Goal: Information Seeking & Learning: Learn about a topic

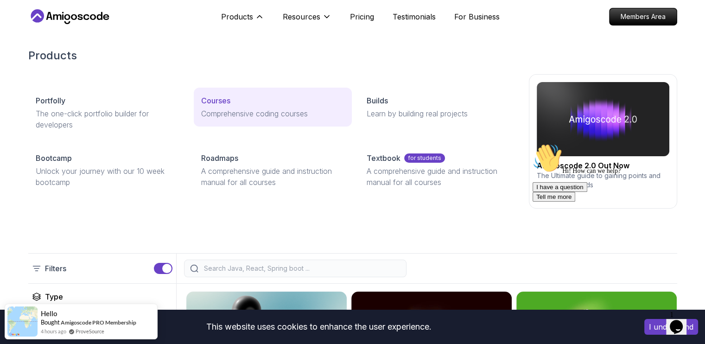
click at [209, 102] on p "Courses" at bounding box center [215, 100] width 29 height 11
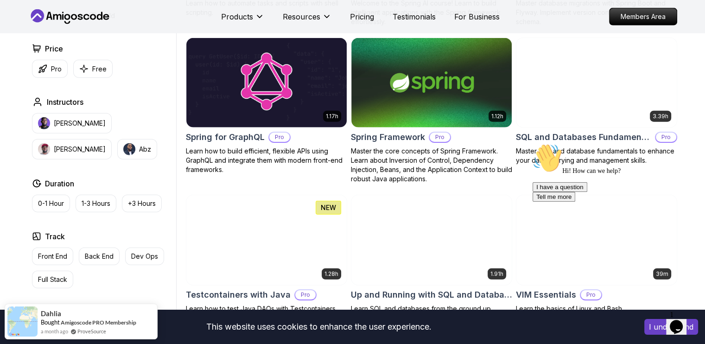
scroll to position [2344, 0]
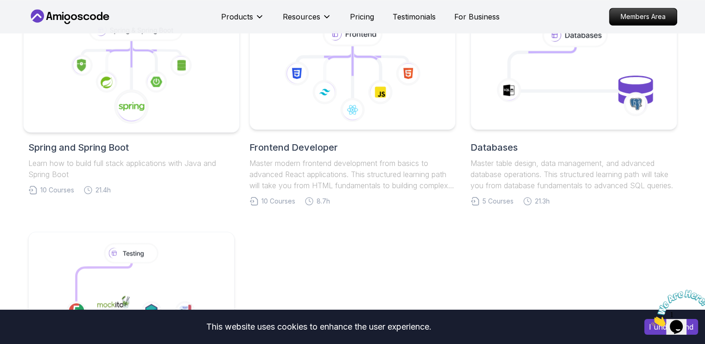
scroll to position [426, 0]
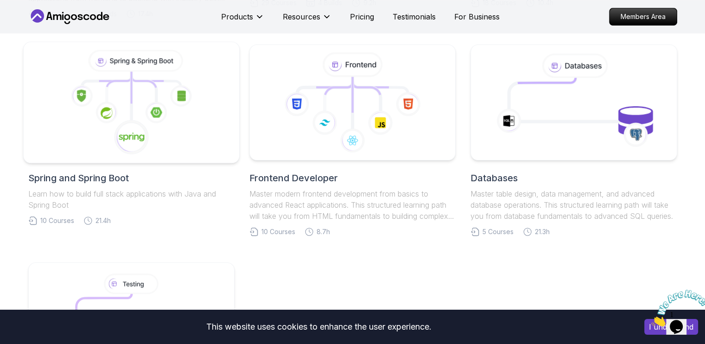
click at [145, 91] on icon at bounding box center [143, 89] width 25 height 27
